Goal: Task Accomplishment & Management: Use online tool/utility

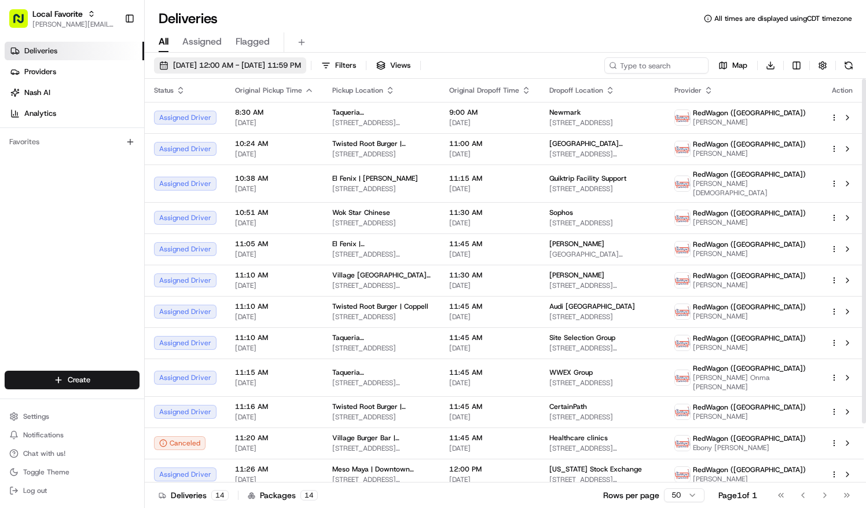
click at [190, 65] on span "08/19/2025 12:00 AM - 08/19/2025 11:59 PM" at bounding box center [237, 65] width 128 height 10
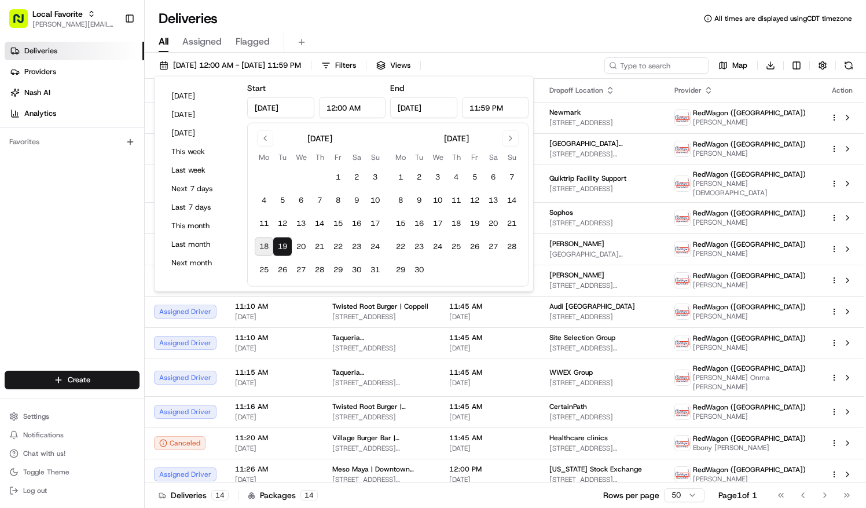
click at [283, 241] on button "19" at bounding box center [282, 246] width 19 height 19
click at [96, 258] on div "Deliveries Providers Nash AI Analytics Favorites" at bounding box center [72, 207] width 144 height 340
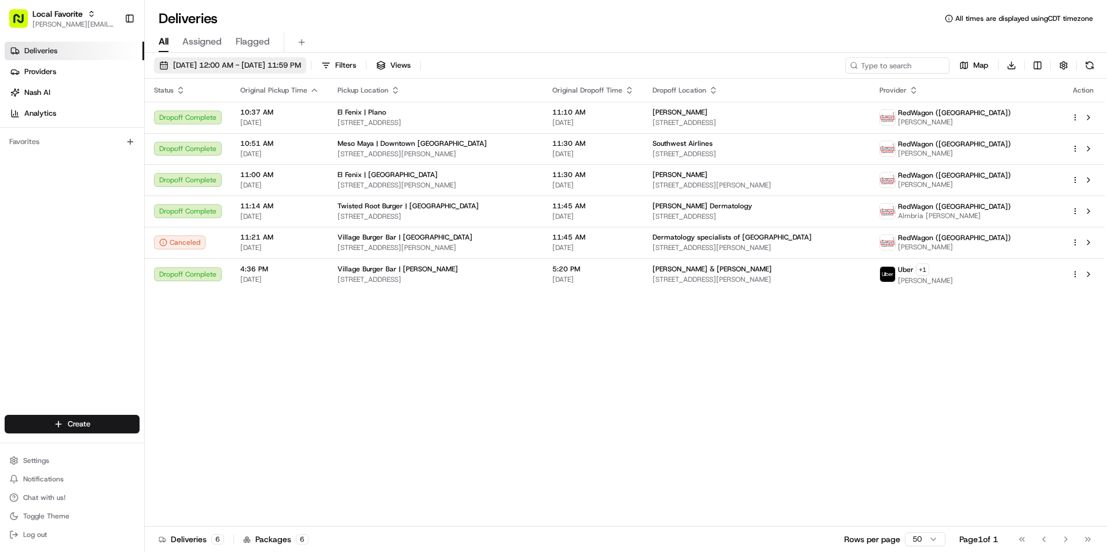
click at [226, 63] on span "08/18/2025 12:00 AM - 08/18/2025 11:59 PM" at bounding box center [237, 65] width 128 height 10
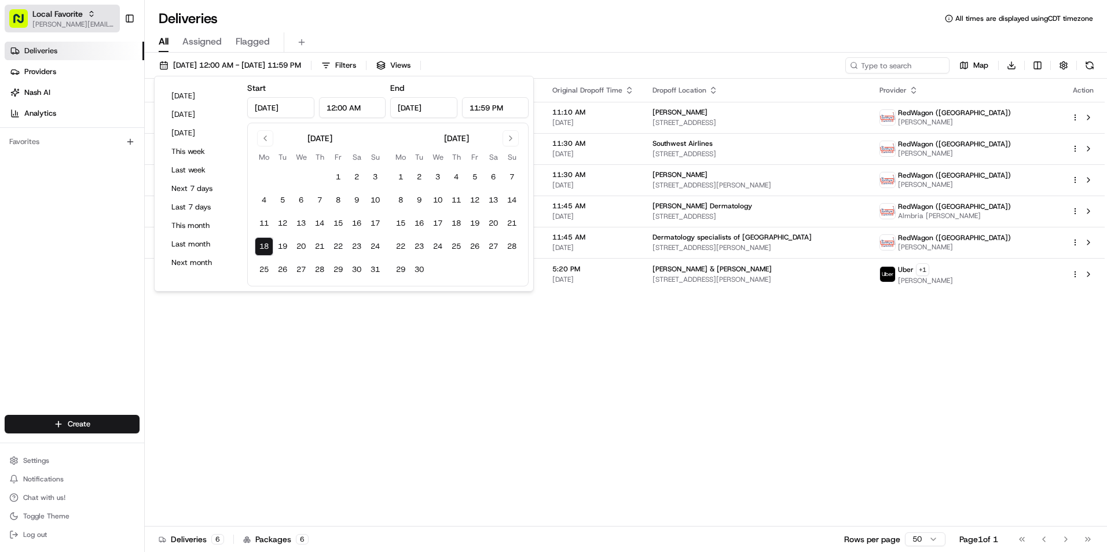
click at [67, 21] on span "[PERSON_NAME][EMAIL_ADDRESS][PERSON_NAME][DOMAIN_NAME]" at bounding box center [73, 24] width 83 height 9
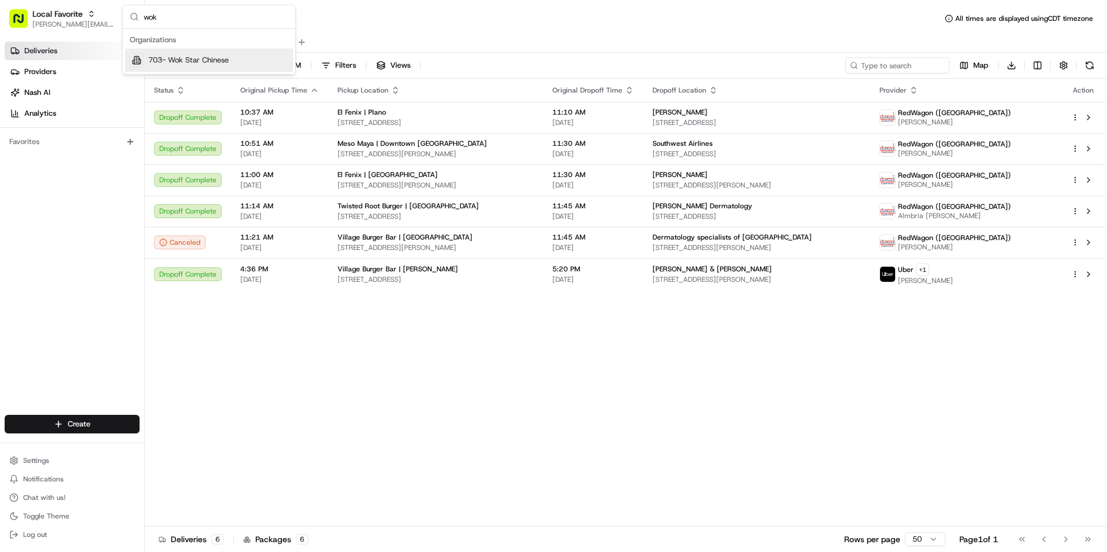
type input "wok"
click at [205, 59] on span "703- Wok Star Chinese" at bounding box center [188, 60] width 80 height 10
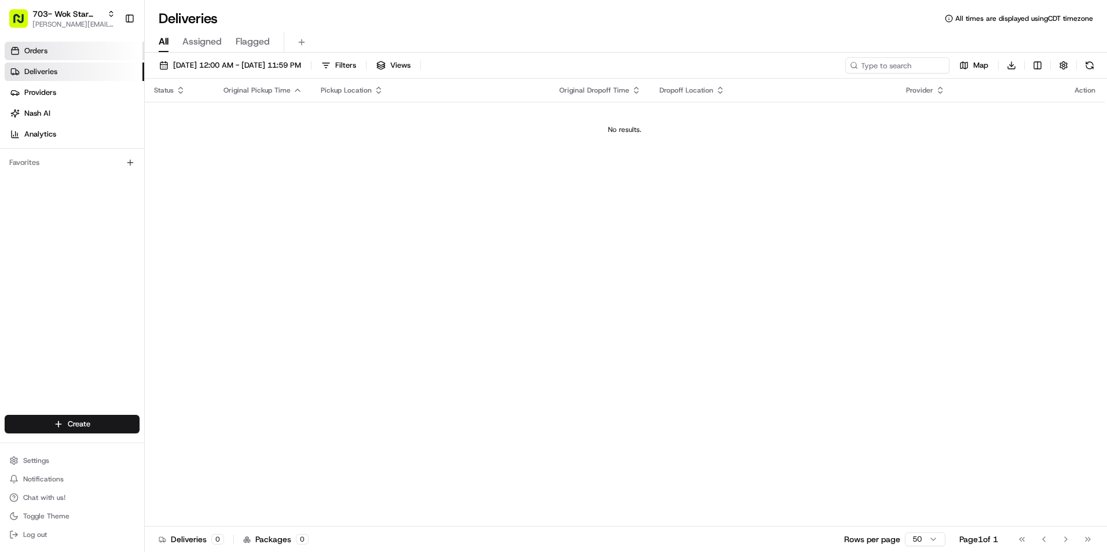
click at [40, 45] on link "Orders" at bounding box center [74, 51] width 139 height 19
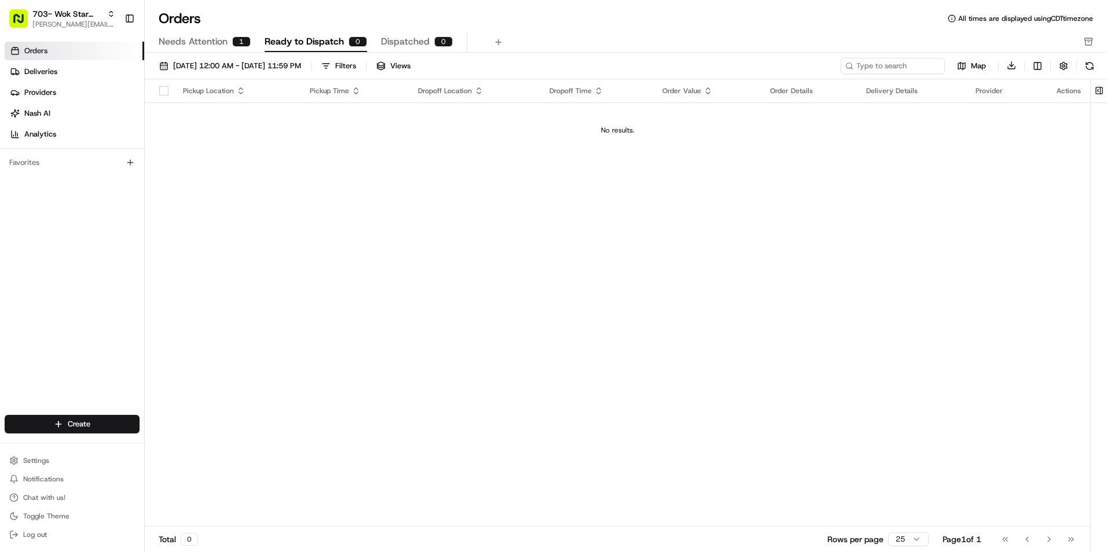
click at [182, 39] on span "Needs Attention" at bounding box center [193, 42] width 69 height 14
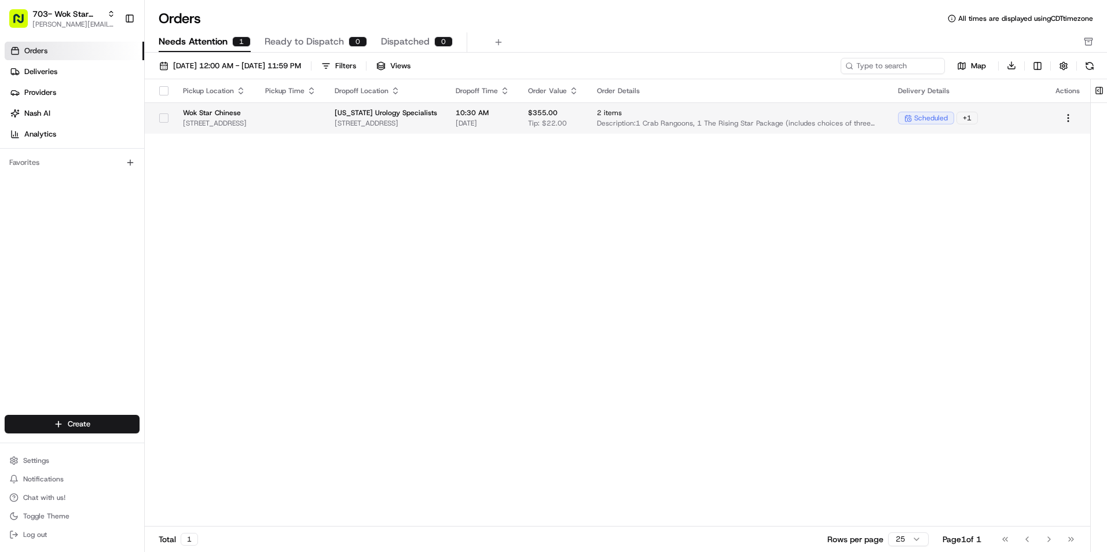
click at [425, 113] on td "Texas Urology Specialists 7777 Forest Ln Suite C-618, Dallas, TX 75230, USA" at bounding box center [385, 117] width 121 height 31
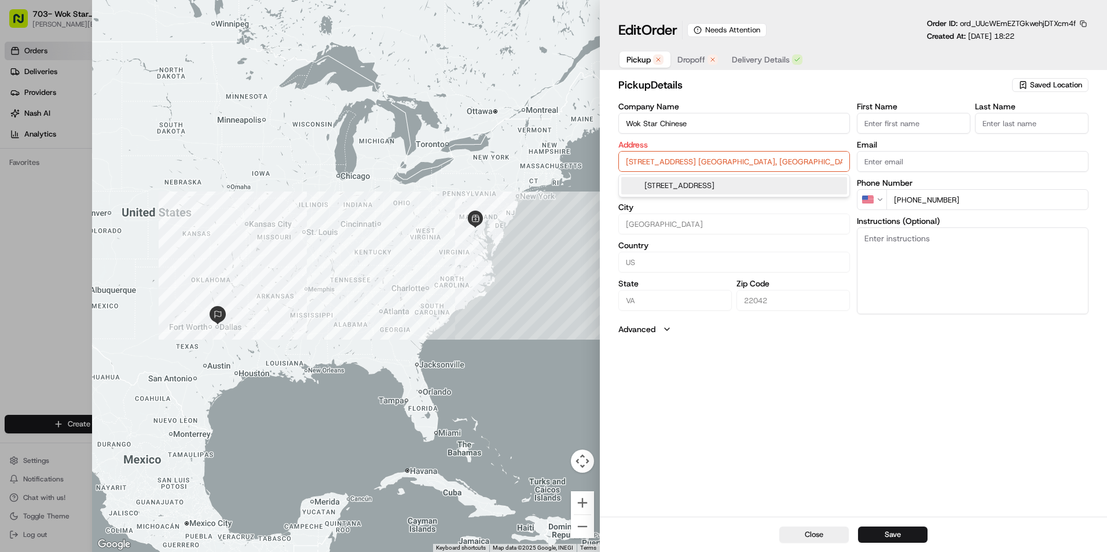
click at [754, 161] on input "8041 Walnut Hill Ln. Falls Church, VA 22042" at bounding box center [734, 161] width 232 height 21
click at [812, 163] on input "8041 Walnut Hill Ln. Falls Church, VA 22042" at bounding box center [734, 161] width 232 height 21
click at [768, 188] on div "8041 Walnut Hill Ln, Dallas, TX" at bounding box center [734, 185] width 226 height 17
type input "8041 Walnut Hill Ln, Dallas, TX 75231, USA"
type input "Dallas"
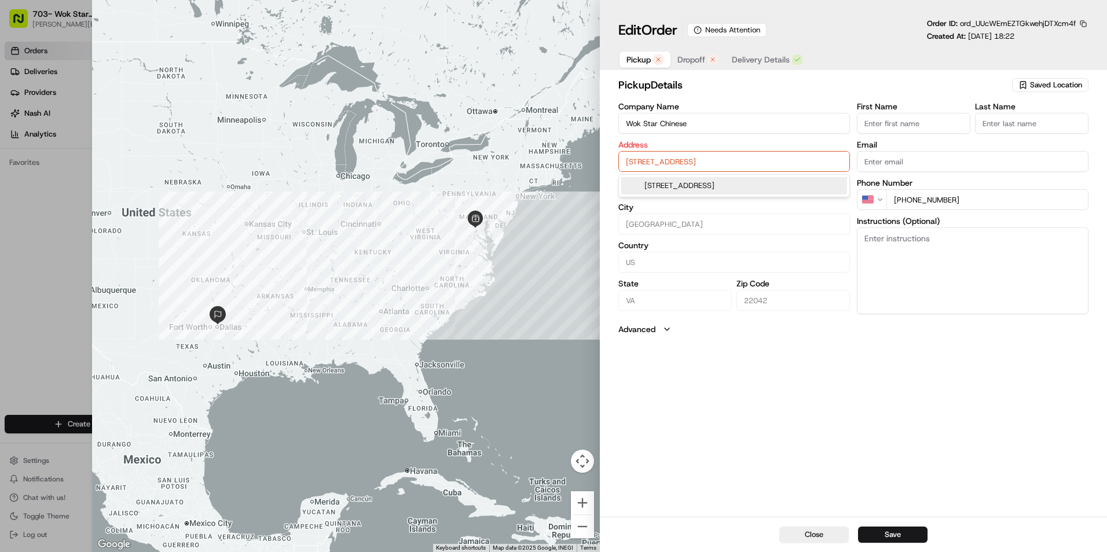
type input "United States"
type input "TX"
type input "75231"
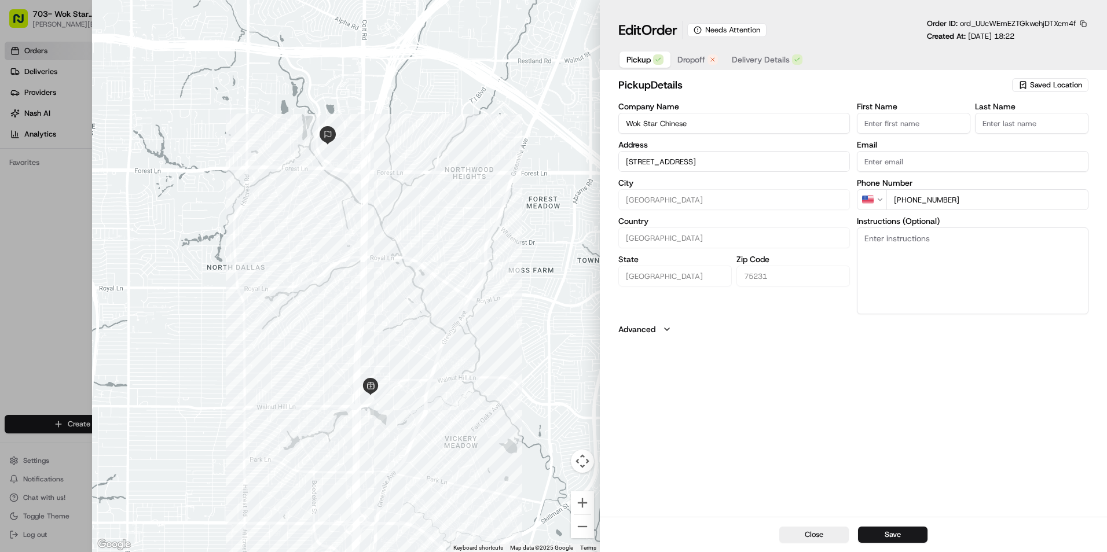
click at [1036, 86] on span "Saved Location" at bounding box center [1056, 85] width 52 height 10
click at [1008, 130] on span "Wok Star Chinese" at bounding box center [1030, 128] width 142 height 10
type input "8041 Walnut Hill Ln suite 854, Dallas, TX 75231, USA"
type input "US"
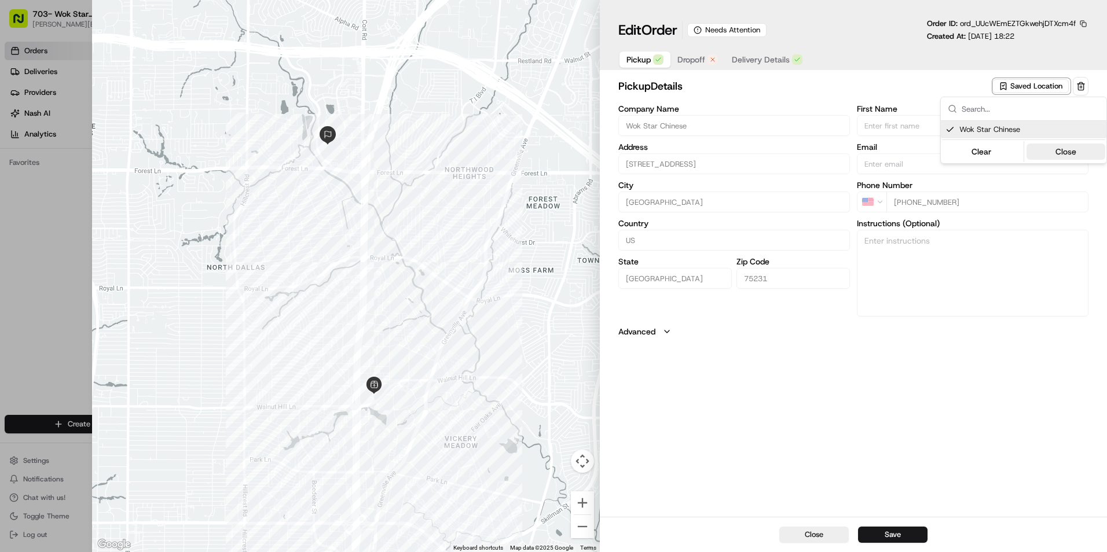
click at [1066, 146] on button "Close" at bounding box center [1065, 152] width 79 height 16
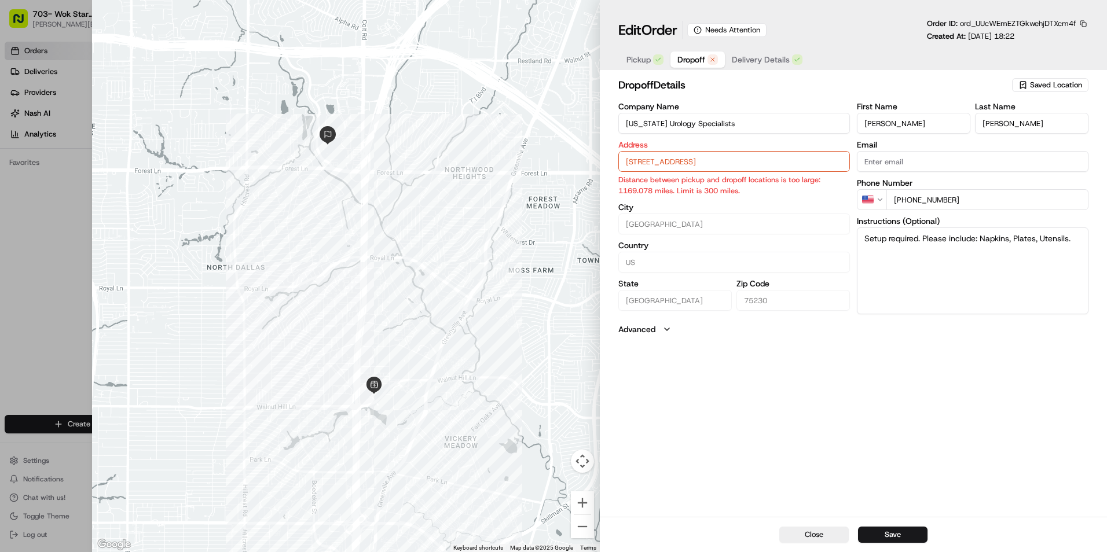
click at [686, 57] on span "Dropoff" at bounding box center [691, 60] width 28 height 12
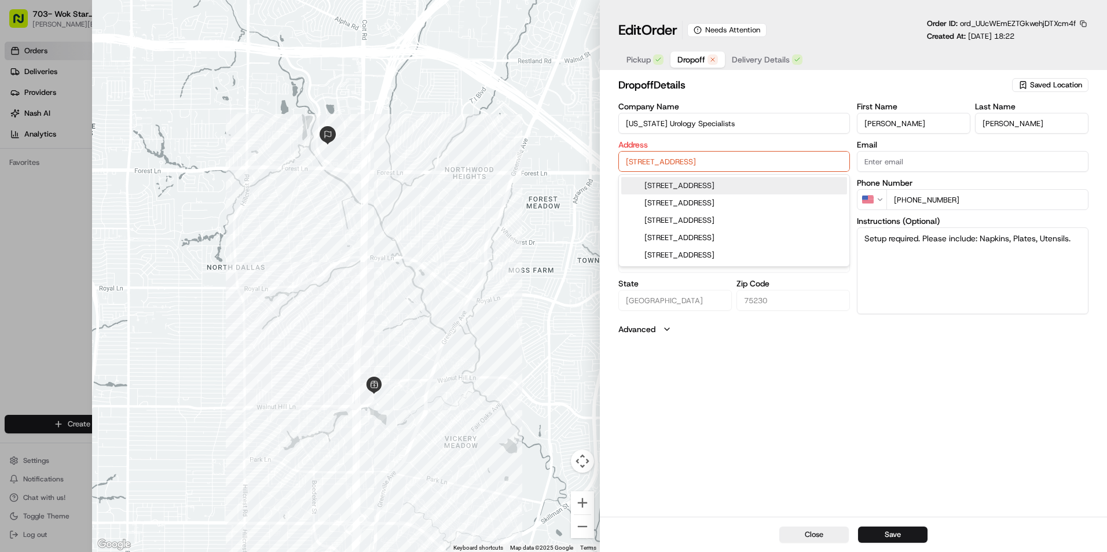
click at [801, 162] on input "7777 Forest Ln C-618 Dallas, TX 75230" at bounding box center [734, 161] width 232 height 21
click at [769, 183] on div "7777 Forest Ln c 618, Dallas, TX 75230" at bounding box center [734, 185] width 226 height 17
type input "7777 Forest Ln Suite C-618, Dallas, TX 75230, USA"
type input "United States"
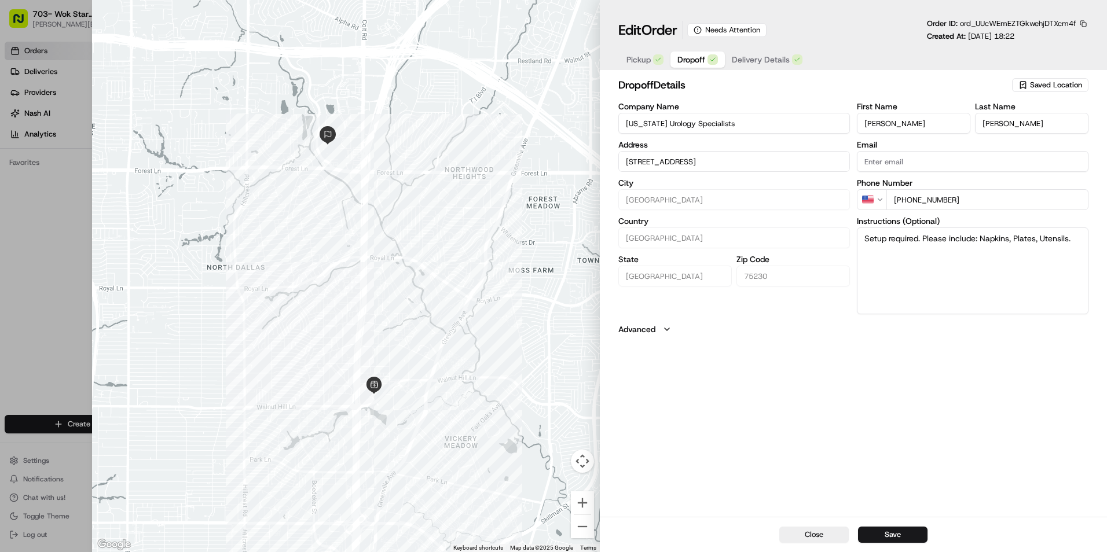
click at [888, 535] on button "Save" at bounding box center [892, 535] width 69 height 16
type input "+1"
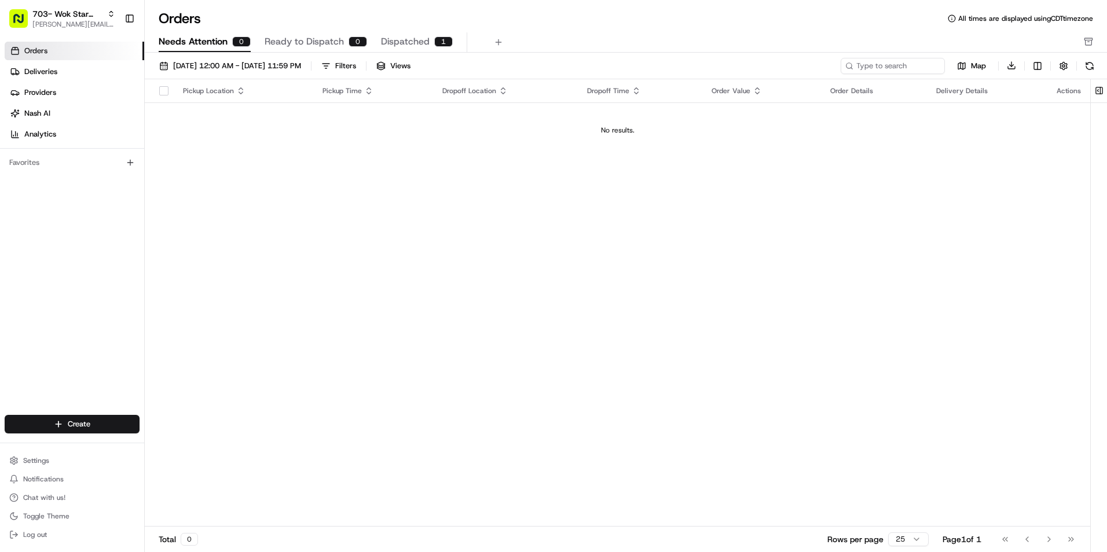
click at [31, 47] on span "Orders" at bounding box center [35, 51] width 23 height 10
click at [61, 72] on link "Deliveries" at bounding box center [74, 72] width 139 height 19
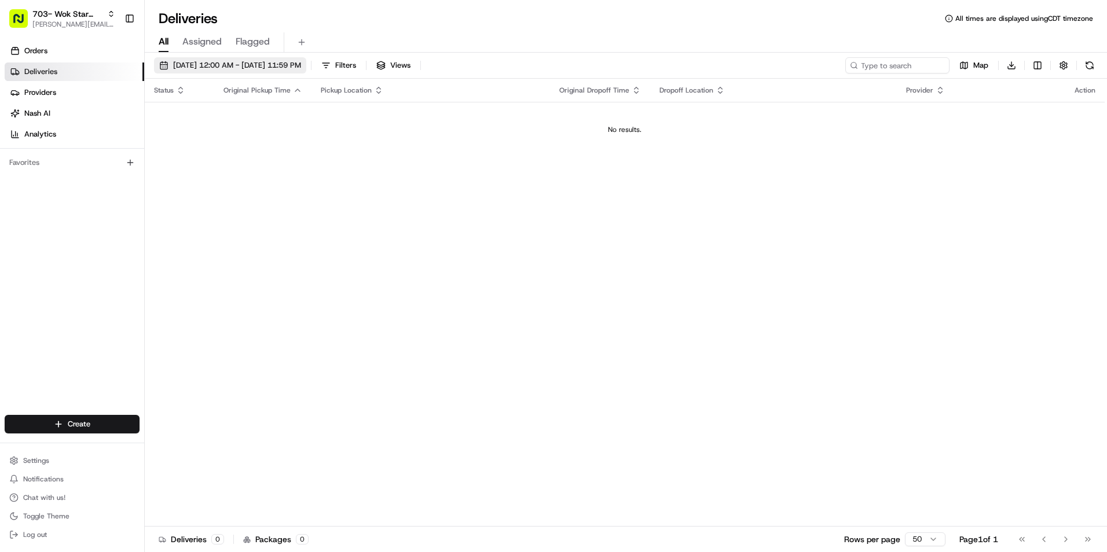
click at [208, 64] on span "08/18/2025 12:00 AM - 08/18/2025 11:59 PM" at bounding box center [237, 65] width 128 height 10
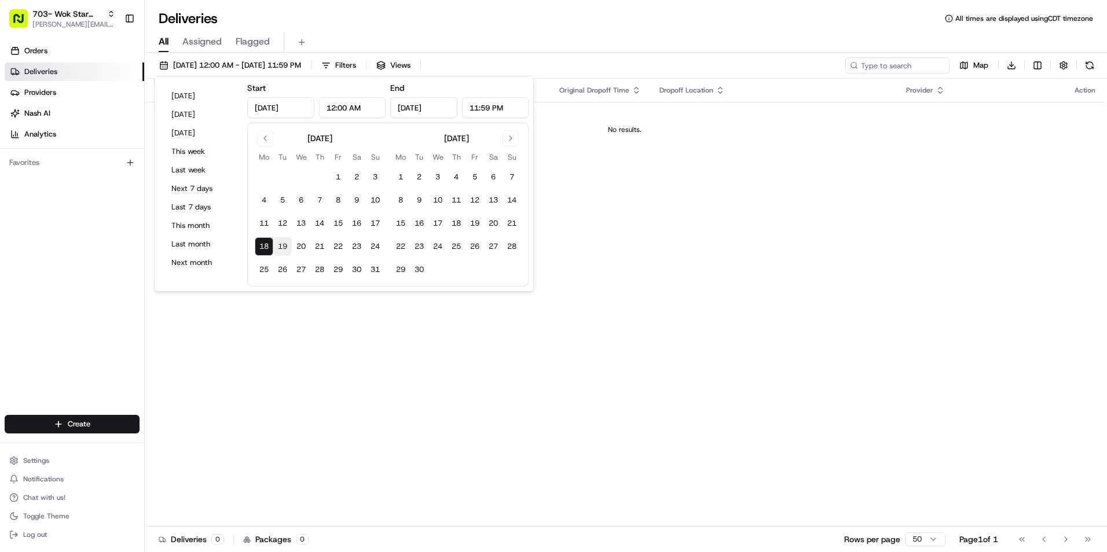
click at [282, 247] on button "19" at bounding box center [282, 246] width 19 height 19
type input "Aug 19, 2025"
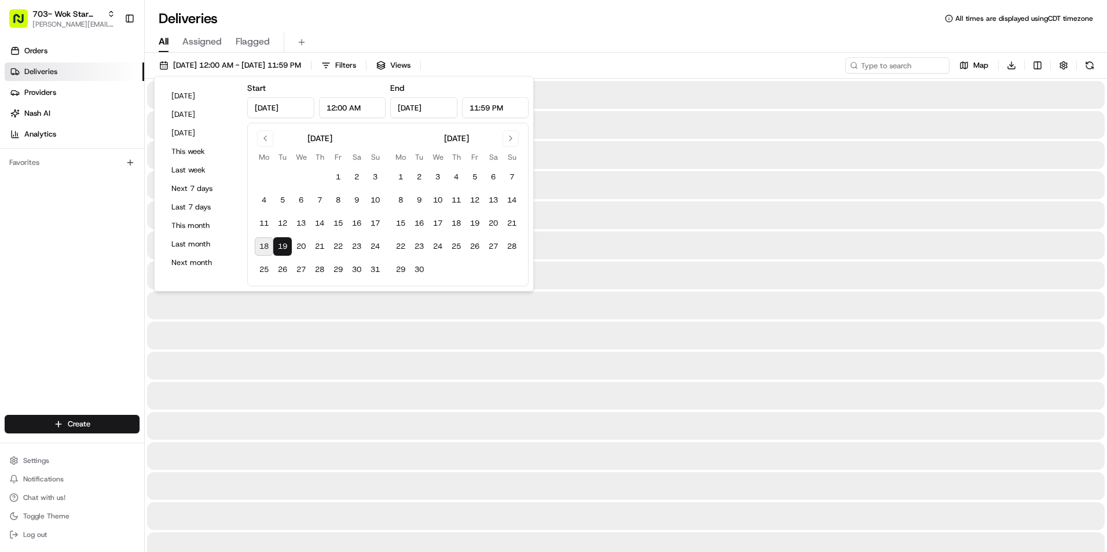
click at [282, 246] on button "19" at bounding box center [282, 246] width 19 height 19
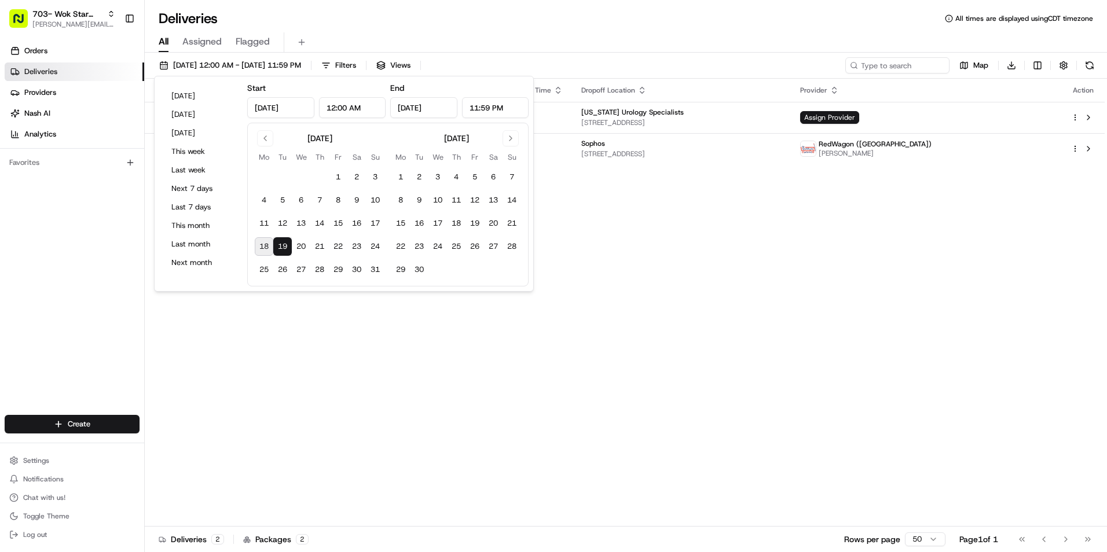
click at [145, 258] on div "Status Original Pickup Time Pickup Location Original Dropoff Time Dropoff Locat…" at bounding box center [625, 303] width 960 height 448
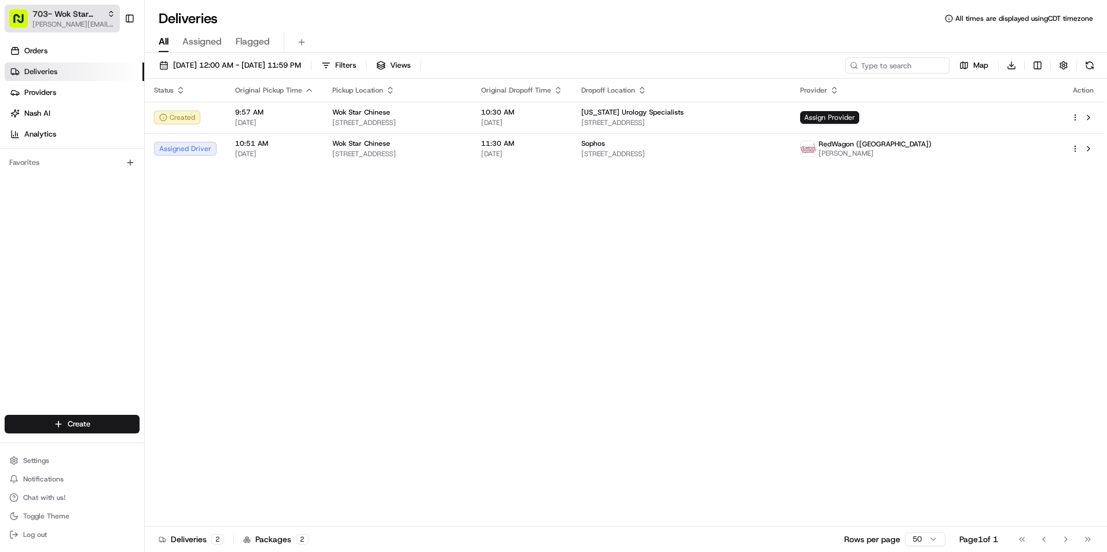
click at [94, 13] on span "703- Wok Star Chinese" at bounding box center [67, 14] width 70 height 12
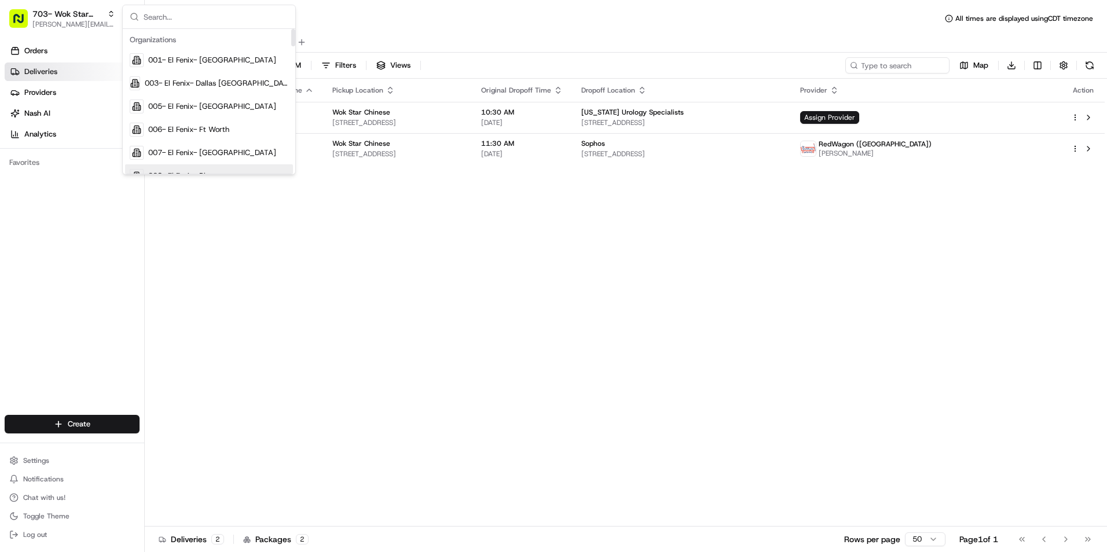
click at [179, 255] on div "Status Original Pickup Time Pickup Location Original Dropoff Time Dropoff Locat…" at bounding box center [625, 303] width 960 height 448
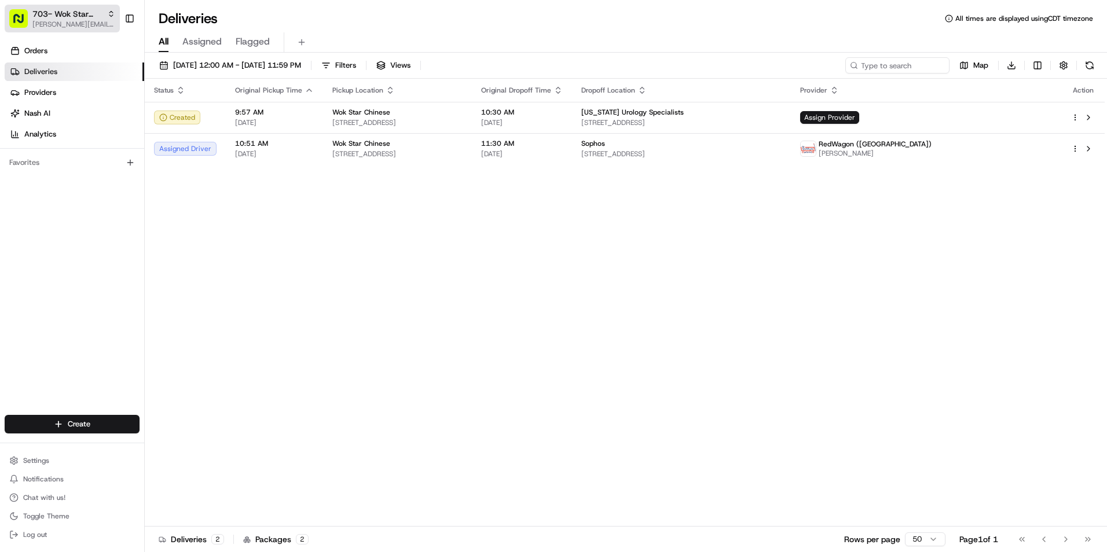
click at [95, 13] on span "703- Wok Star Chinese" at bounding box center [67, 14] width 70 height 12
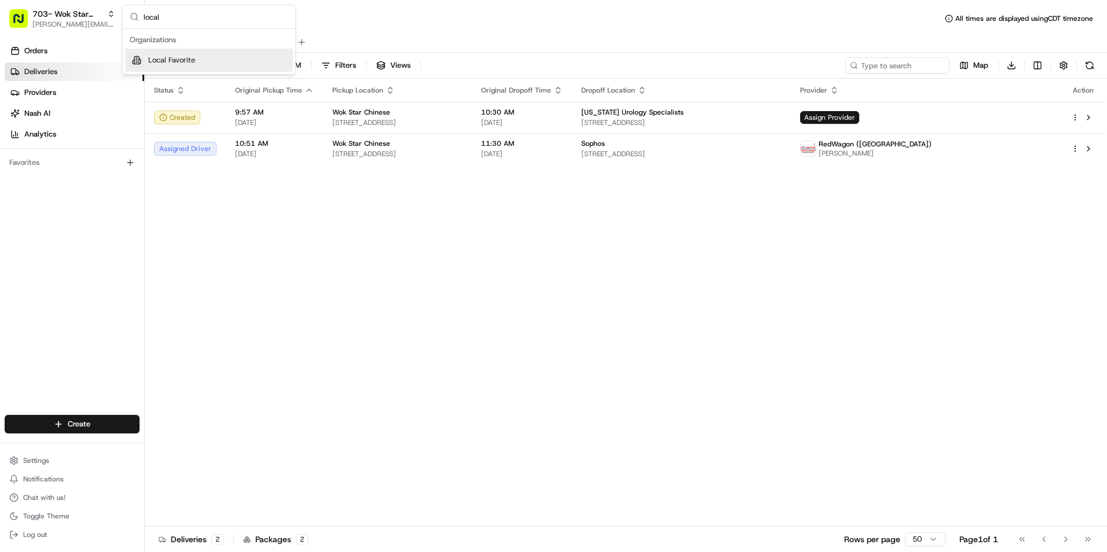
type input "local"
click at [194, 63] on div "Local Favorite" at bounding box center [209, 60] width 168 height 23
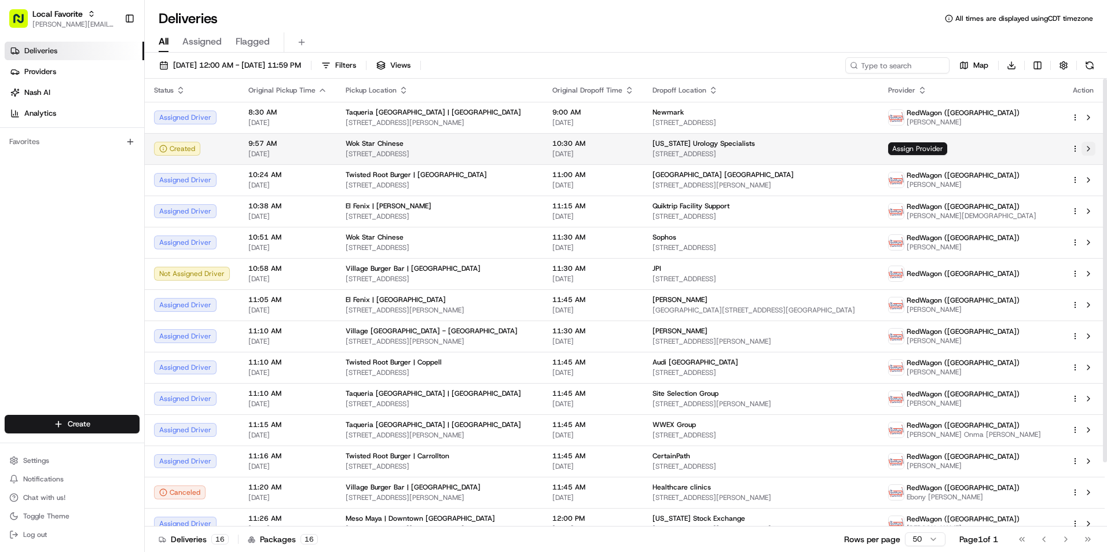
click at [1085, 150] on button at bounding box center [1088, 149] width 14 height 14
click at [1074, 147] on html "Local Favorite natalie.wolfe@localfavorite.com Toggle Sidebar Deliveries Provid…" at bounding box center [553, 276] width 1107 height 552
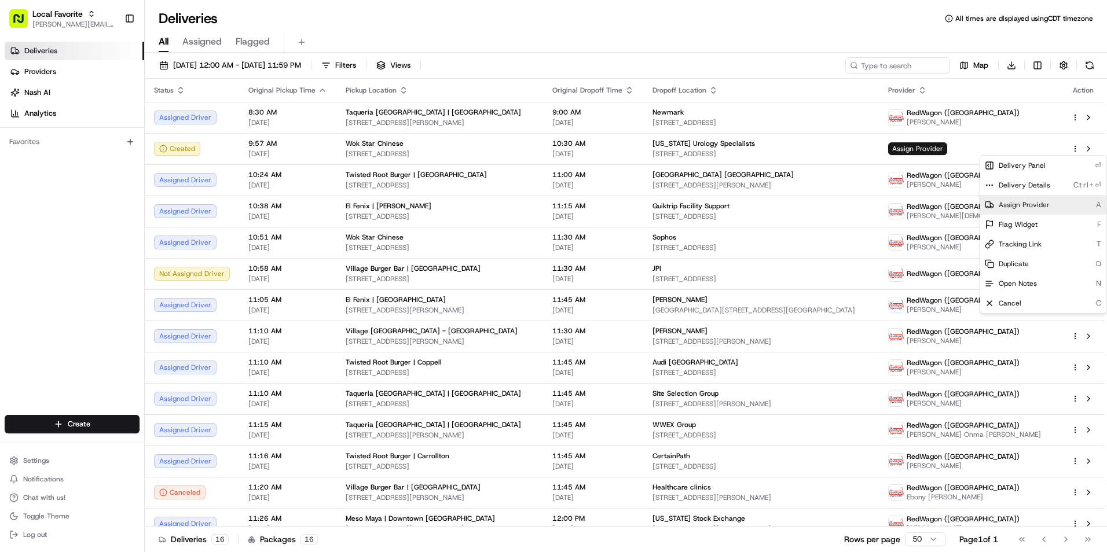
click at [1019, 205] on span "Assign Provider" at bounding box center [1023, 204] width 51 height 9
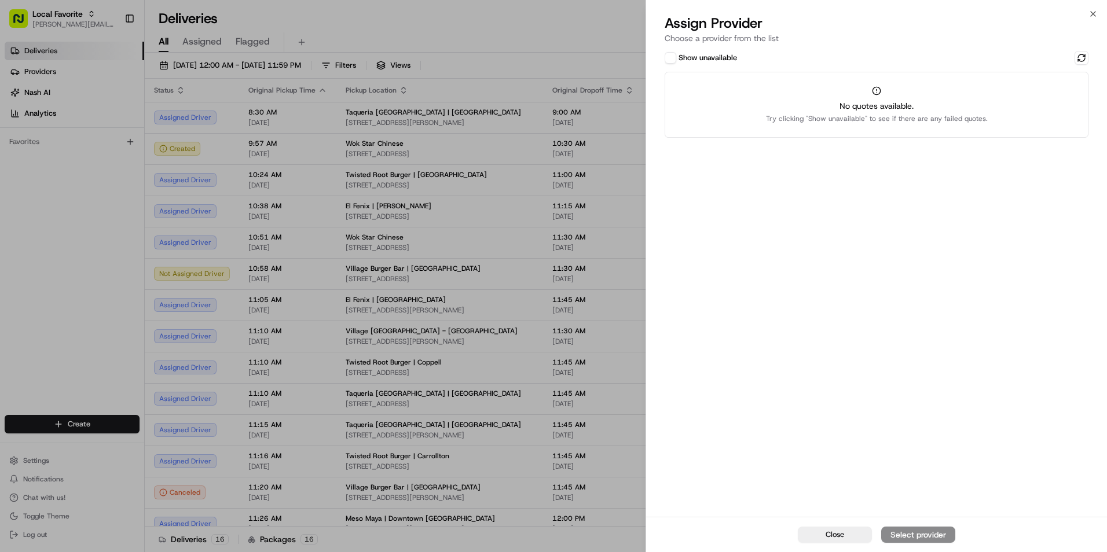
click at [697, 52] on div "Show unavailable" at bounding box center [700, 58] width 72 height 12
click at [667, 57] on button "Show unavailable" at bounding box center [670, 58] width 12 height 12
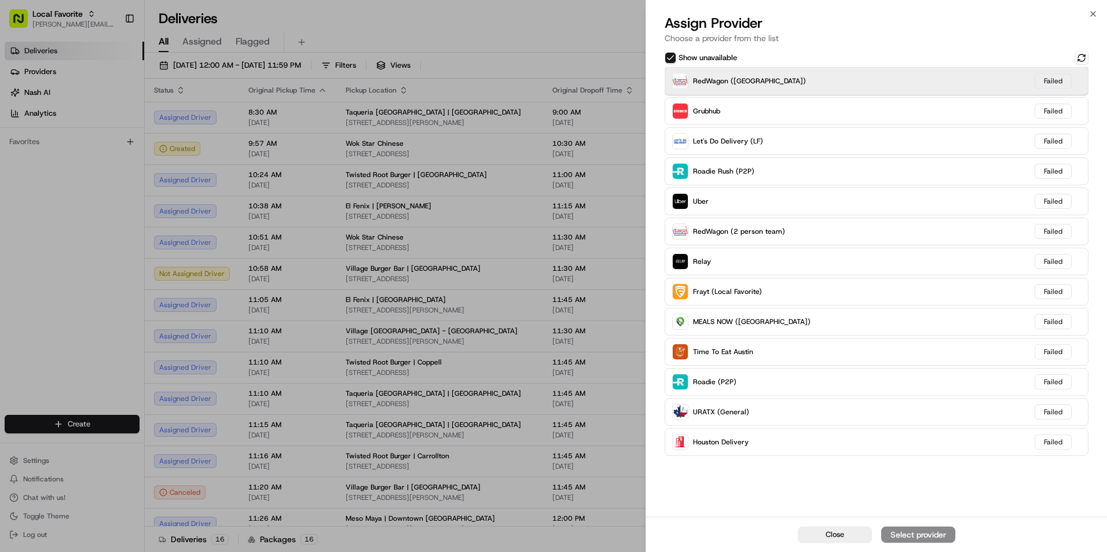
click at [767, 80] on div "RedWagon (Dallas) Failed" at bounding box center [876, 81] width 424 height 28
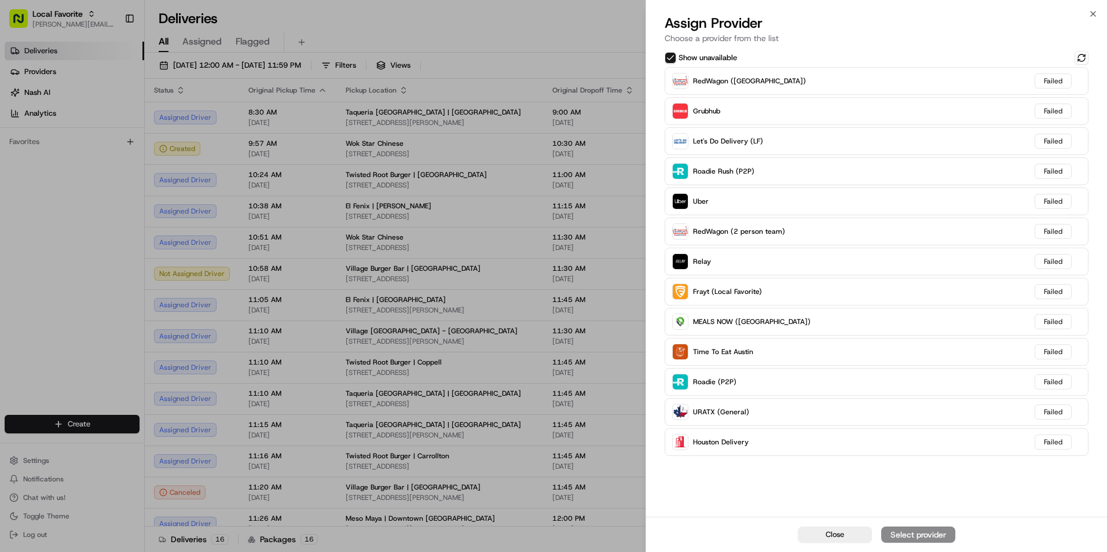
click at [902, 534] on div "Close Select provider" at bounding box center [876, 534] width 461 height 35
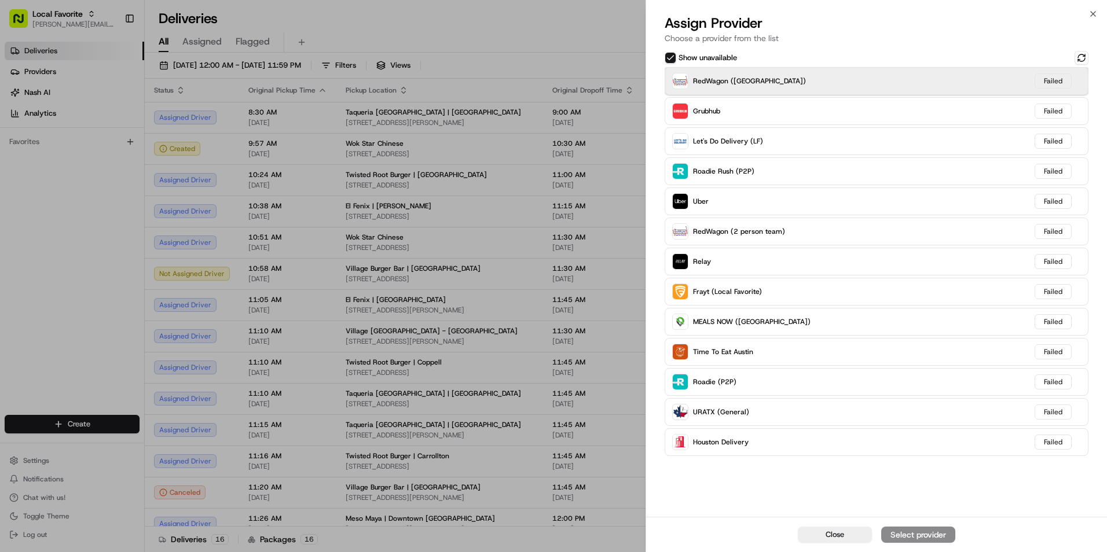
click at [990, 77] on div "RedWagon (Dallas) Failed" at bounding box center [876, 81] width 424 height 28
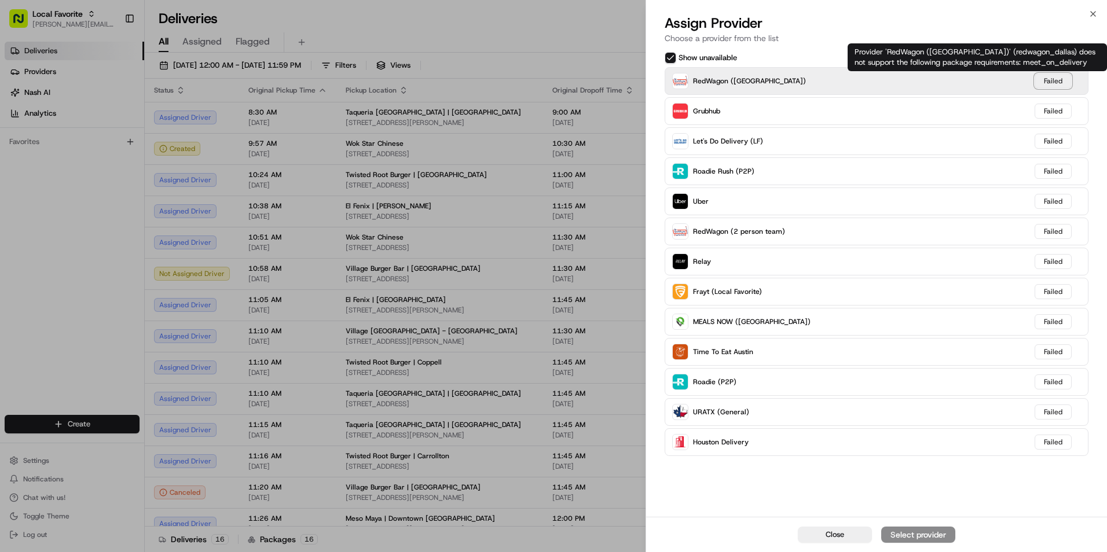
click at [1056, 80] on div "Failed" at bounding box center [1052, 81] width 37 height 15
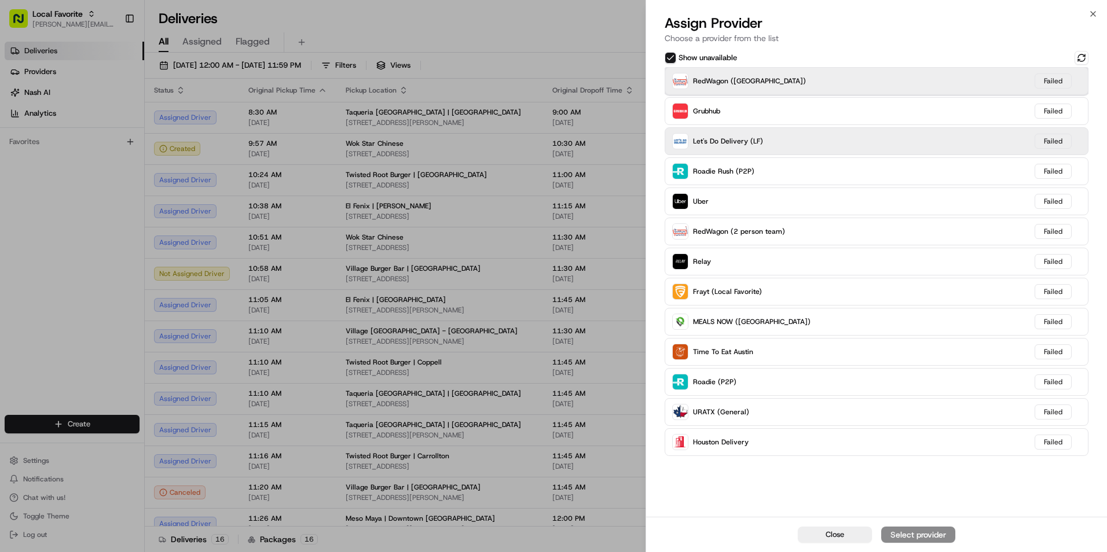
drag, startPoint x: 794, startPoint y: 82, endPoint x: 824, endPoint y: 153, distance: 77.0
click at [794, 82] on div "RedWagon (Dallas) Failed" at bounding box center [876, 81] width 424 height 28
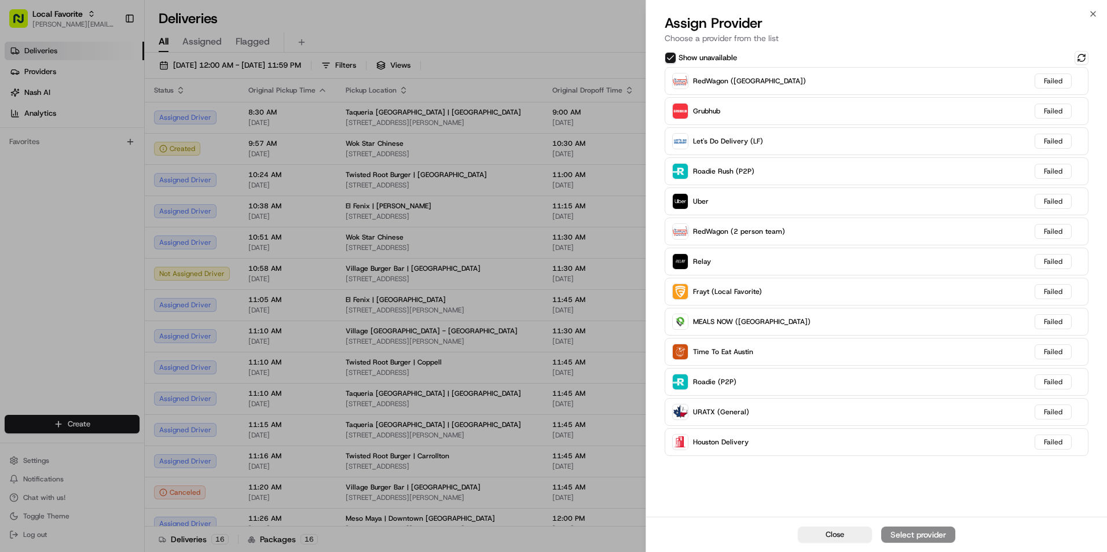
click at [926, 531] on div "Close Select provider" at bounding box center [876, 534] width 461 height 35
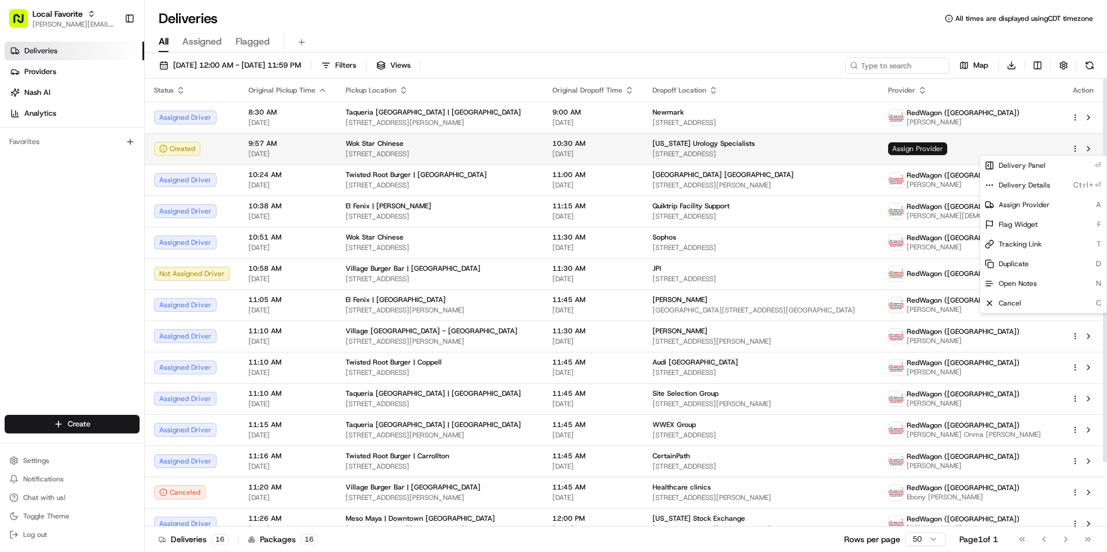
click at [947, 145] on span "Assign Provider" at bounding box center [917, 148] width 59 height 13
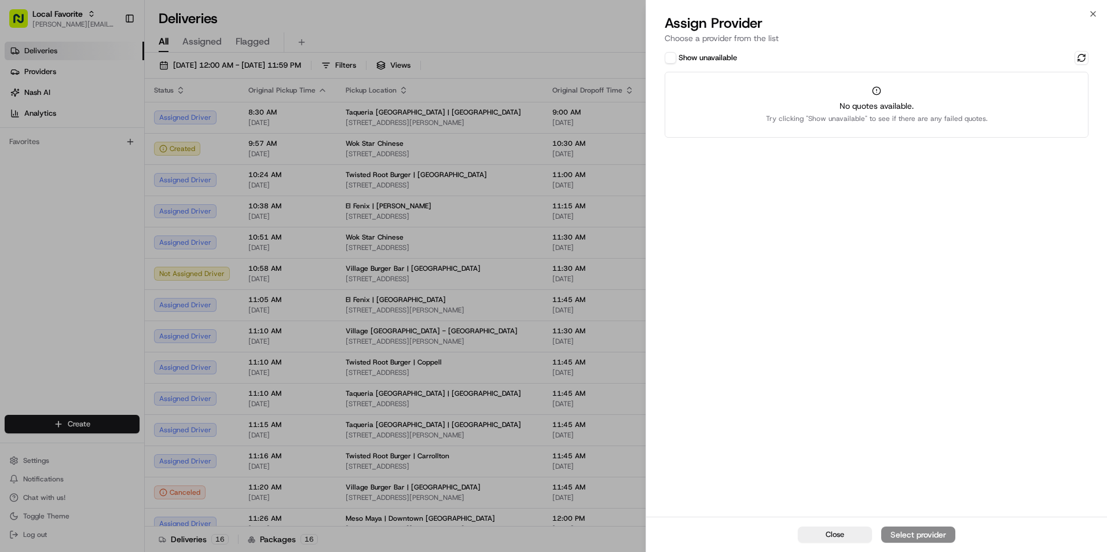
click at [673, 57] on button "Show unavailable" at bounding box center [670, 58] width 12 height 12
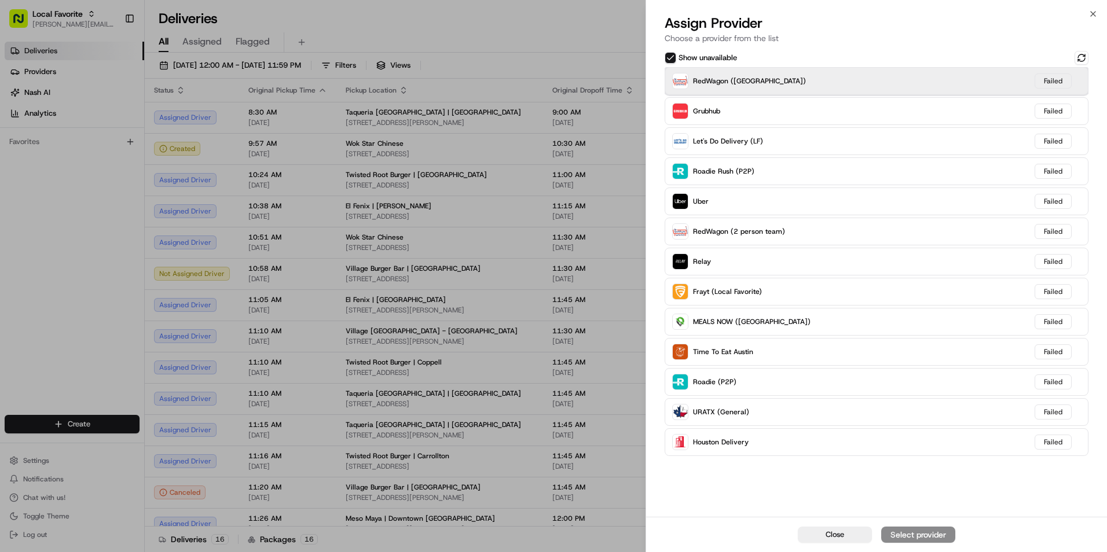
click at [738, 82] on span "RedWagon (Dallas)" at bounding box center [749, 80] width 113 height 9
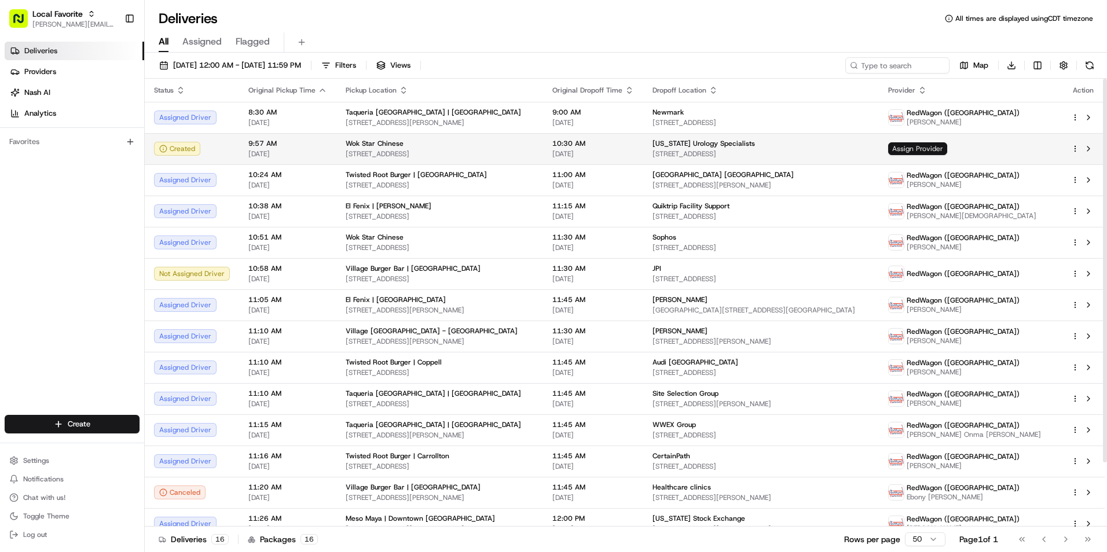
click at [947, 147] on span "Assign Provider" at bounding box center [917, 148] width 59 height 13
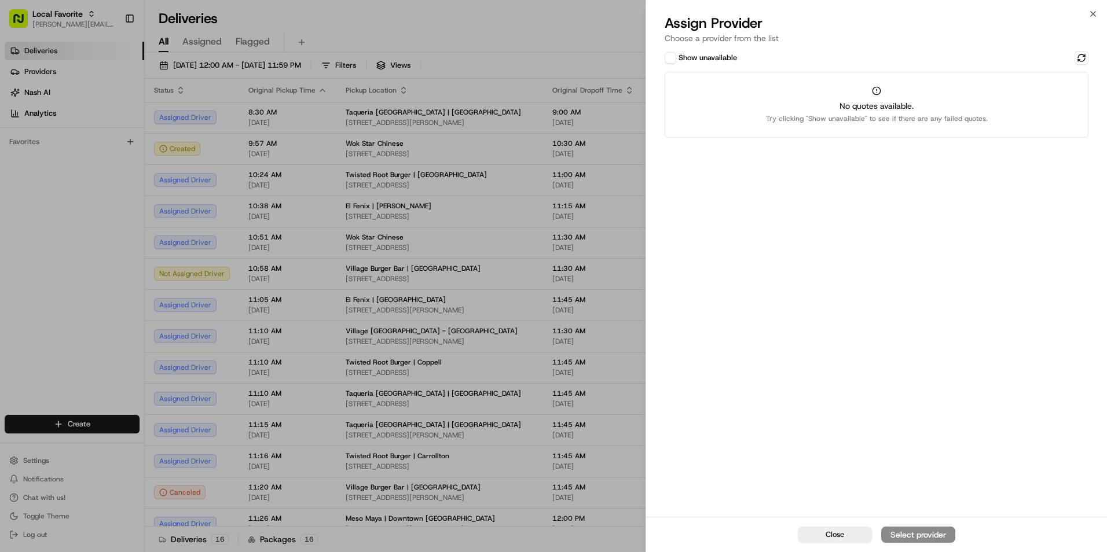
click at [666, 59] on button "Show unavailable" at bounding box center [670, 58] width 12 height 12
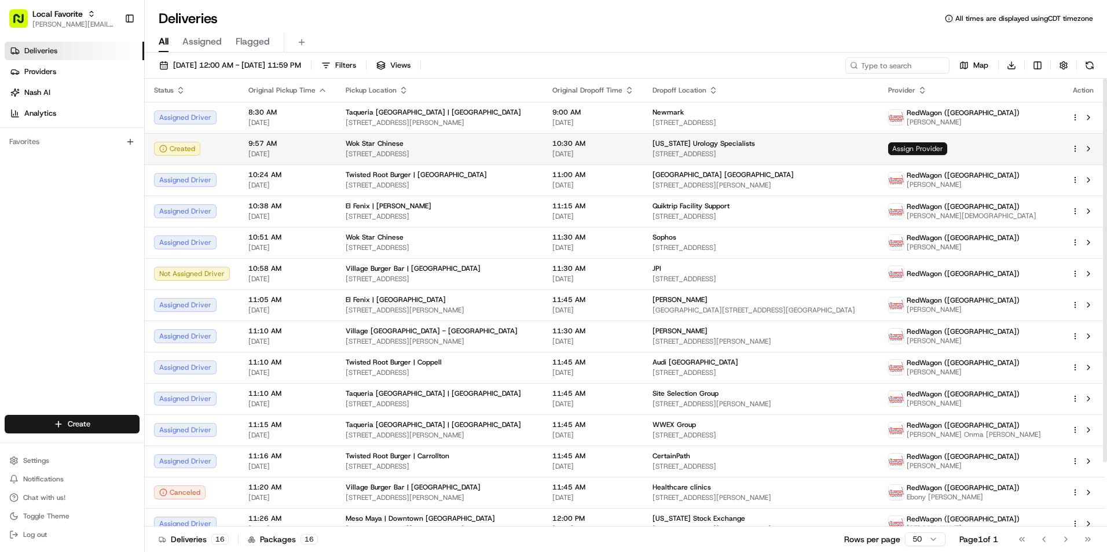
click at [947, 149] on span "Assign Provider" at bounding box center [917, 148] width 59 height 13
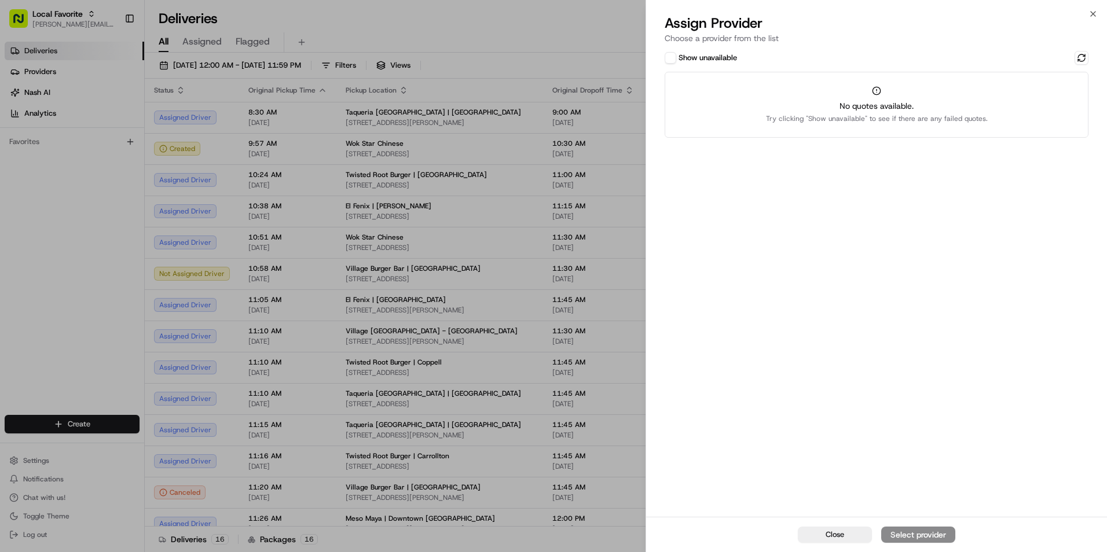
click at [673, 59] on button "Show unavailable" at bounding box center [670, 58] width 12 height 12
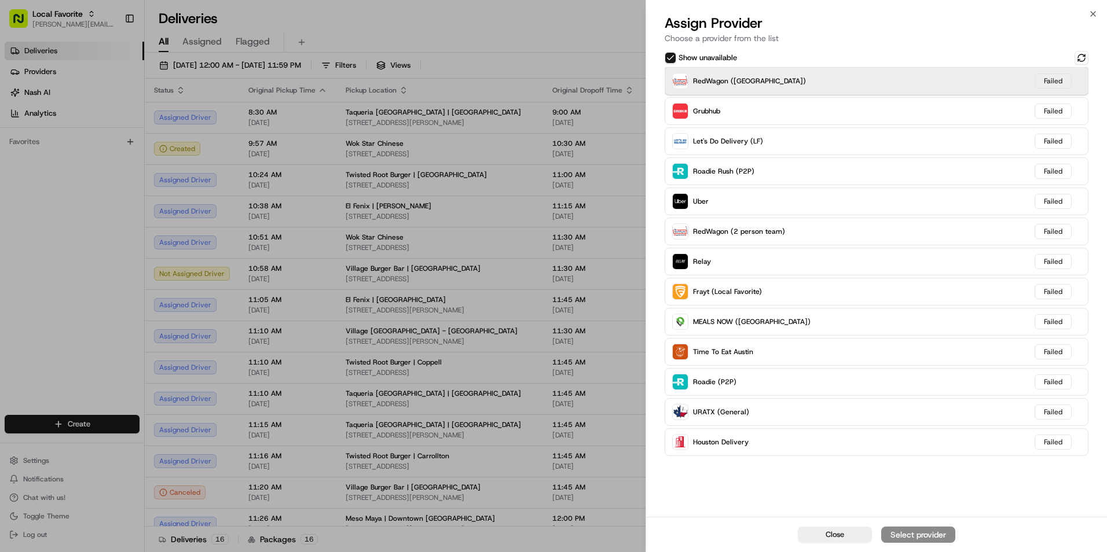
click at [765, 77] on div "RedWagon (Dallas) Failed" at bounding box center [876, 81] width 424 height 28
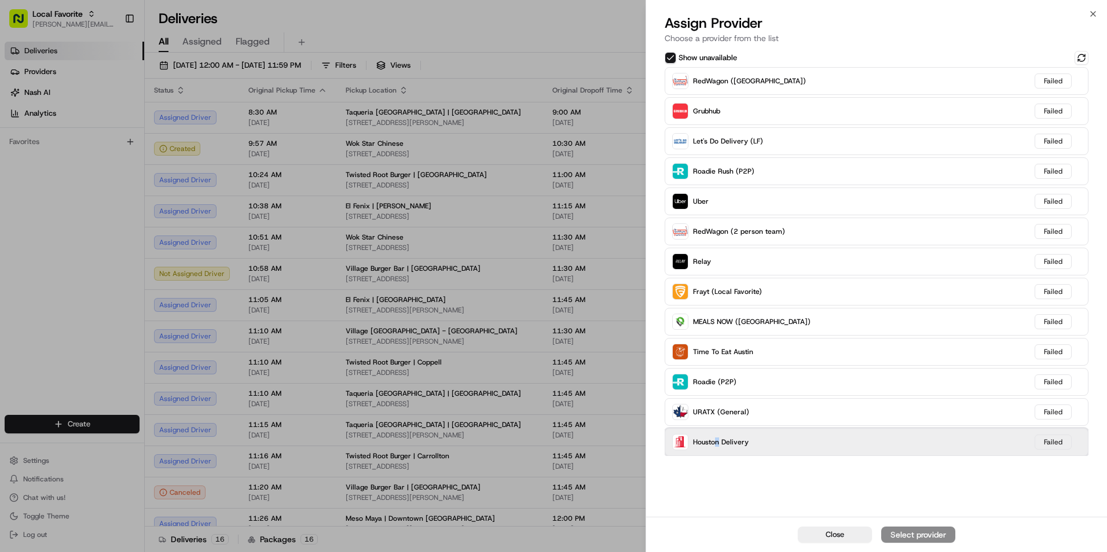
click at [722, 436] on div "Houston Delivery" at bounding box center [710, 442] width 76 height 16
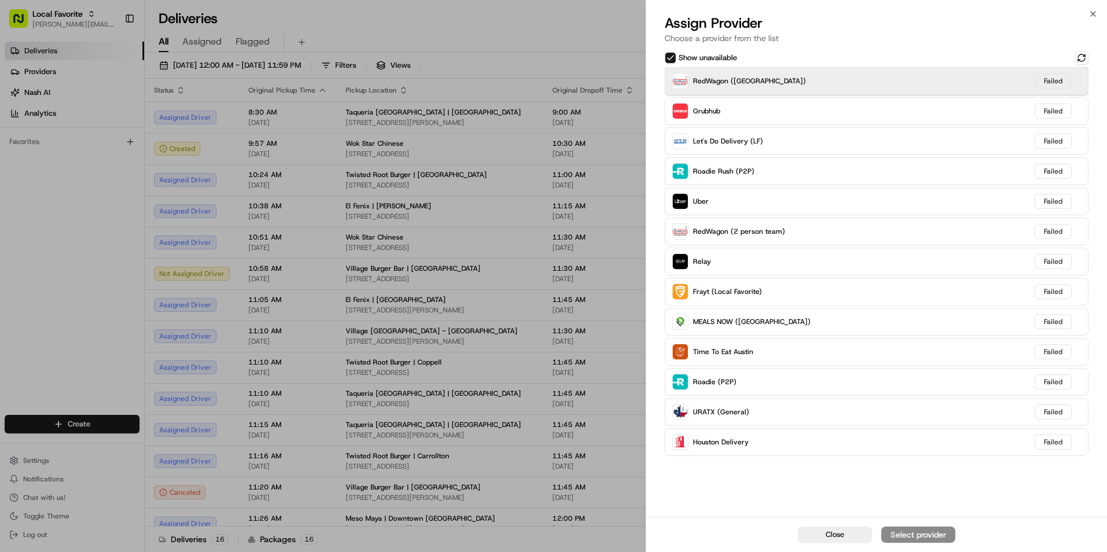
click at [702, 80] on span "RedWagon (Dallas)" at bounding box center [749, 80] width 113 height 9
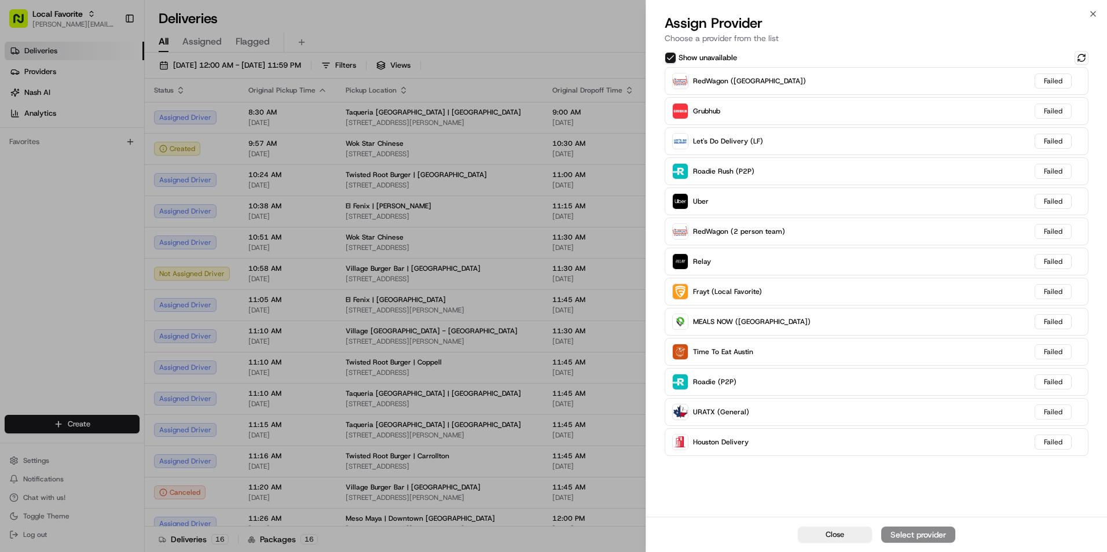
click at [835, 531] on span "Close" at bounding box center [834, 535] width 19 height 10
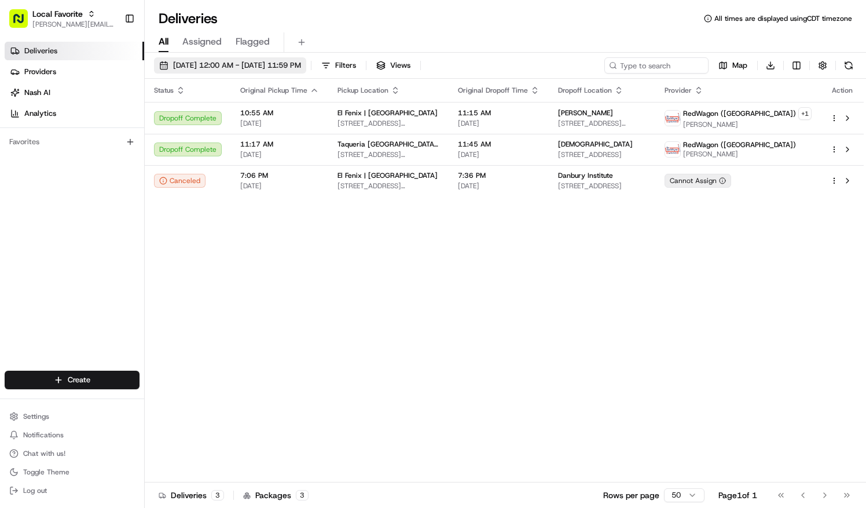
click at [212, 65] on span "[DATE] 12:00 AM - [DATE] 11:59 PM" at bounding box center [237, 65] width 128 height 10
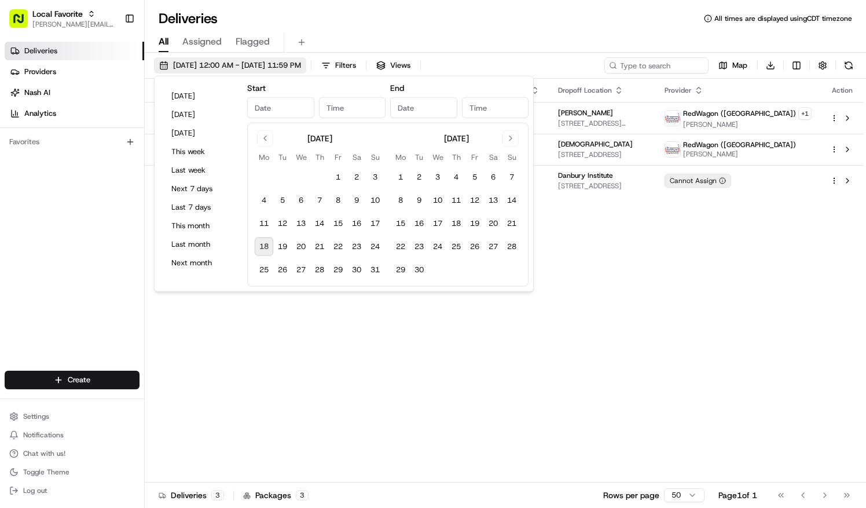
type input "[DATE]"
type input "12:00 AM"
type input "[DATE]"
type input "11:59 PM"
click at [286, 247] on button "19" at bounding box center [282, 246] width 19 height 19
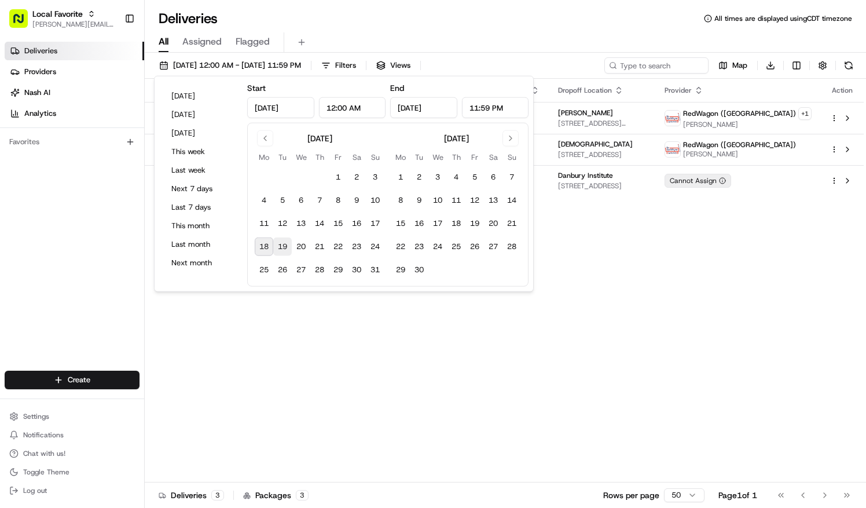
type input "Aug 19, 2025"
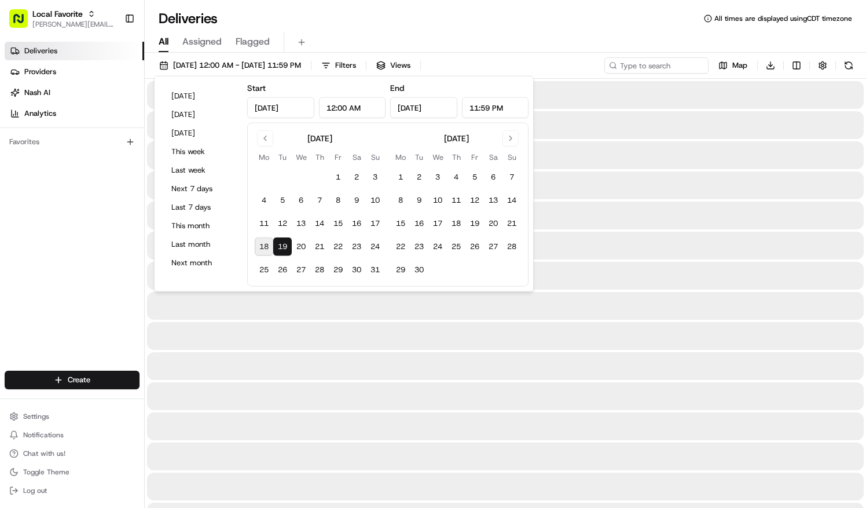
click at [286, 247] on button "19" at bounding box center [282, 246] width 19 height 19
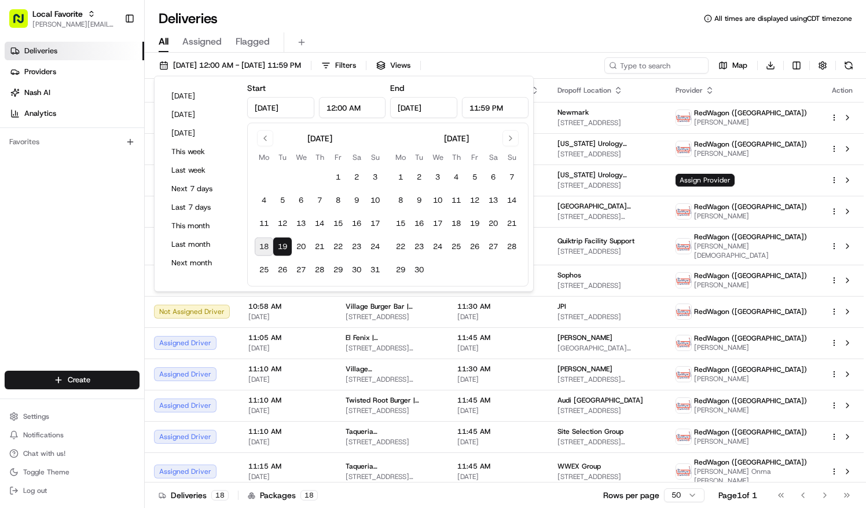
click at [428, 28] on div "All Assigned Flagged" at bounding box center [505, 40] width 721 height 25
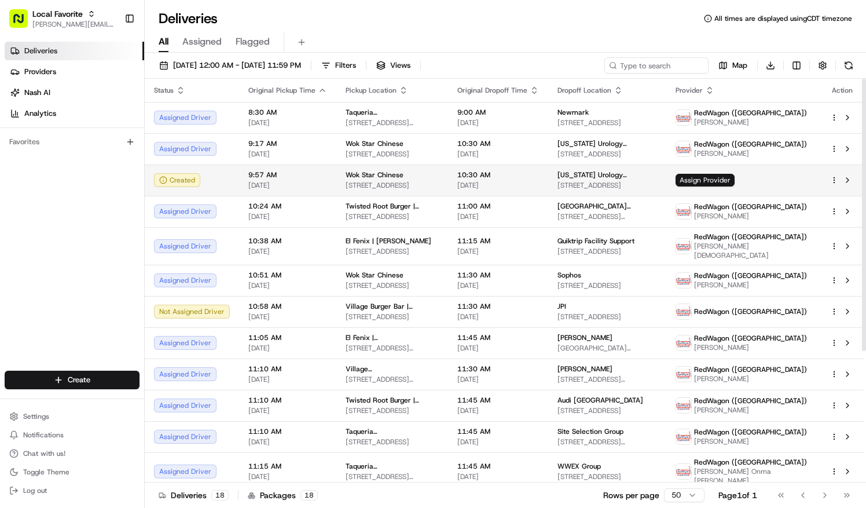
click at [834, 179] on html "Local Favorite natalie.wolfe@localfavorite.com Toggle Sidebar Deliveries Provid…" at bounding box center [433, 254] width 866 height 508
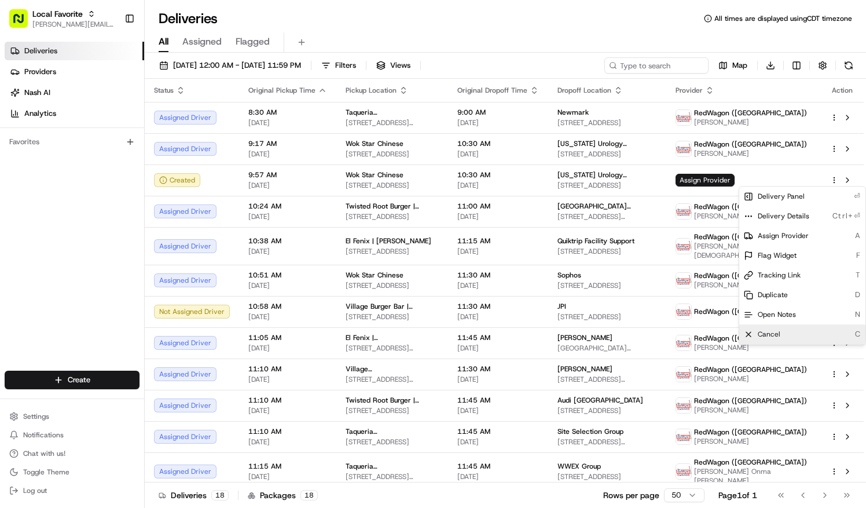
click at [770, 331] on span "Cancel" at bounding box center [769, 333] width 23 height 9
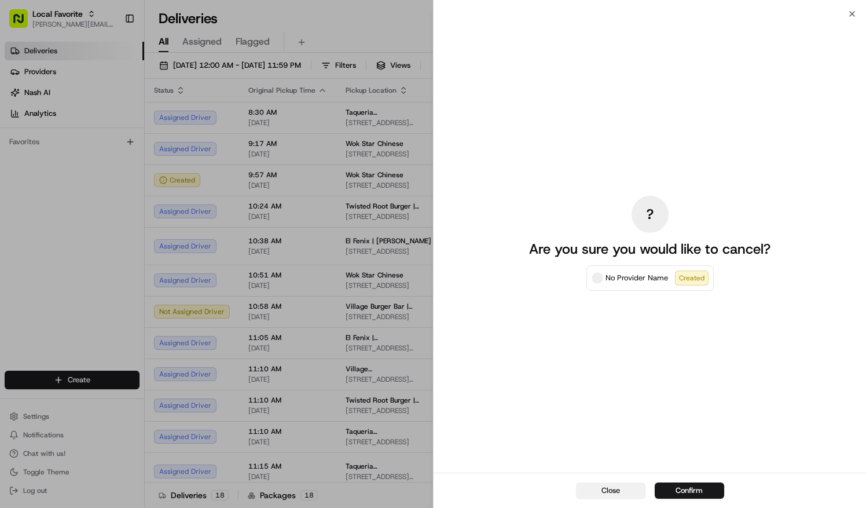
click at [617, 486] on button "Close" at bounding box center [610, 490] width 69 height 16
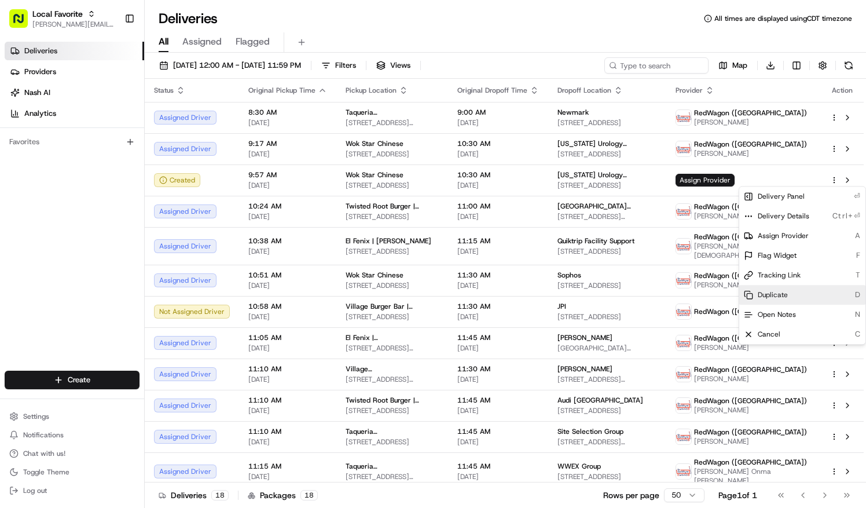
click at [787, 295] on div "Duplicate D" at bounding box center [802, 295] width 126 height 20
click at [773, 334] on span "Cancel" at bounding box center [769, 333] width 23 height 9
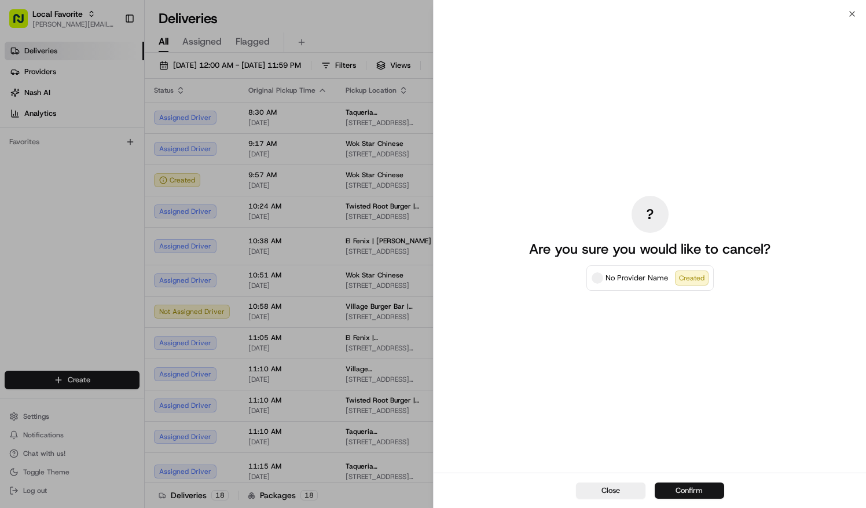
click at [688, 490] on button "Confirm" at bounding box center [689, 490] width 69 height 16
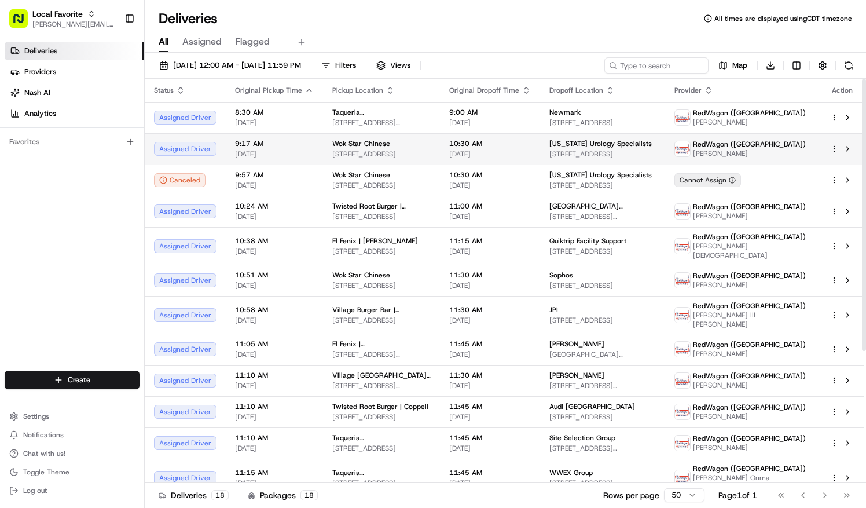
click at [440, 155] on td "Wok Star Chinese 8041 Walnut Hill Ln, suite 854, Dallas, TX 75231, US" at bounding box center [381, 148] width 117 height 31
